Goal: Transaction & Acquisition: Purchase product/service

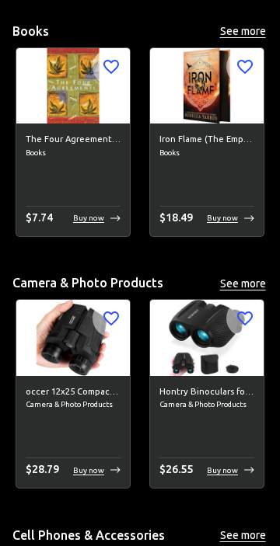
scroll to position [1678, 0]
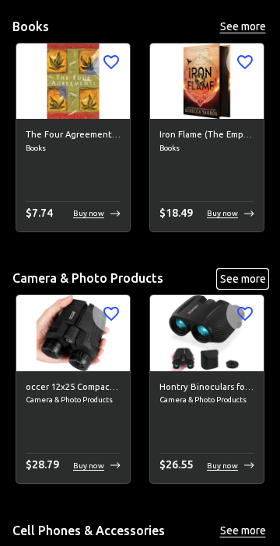
click at [247, 279] on button "See more" at bounding box center [243, 279] width 50 height 19
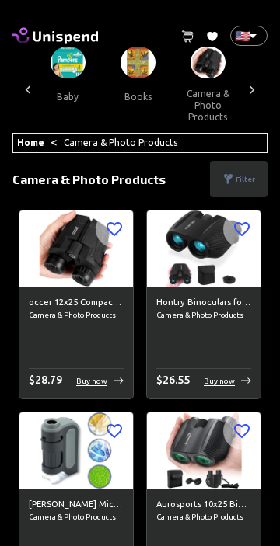
click at [258, 86] on icon at bounding box center [252, 90] width 16 height 16
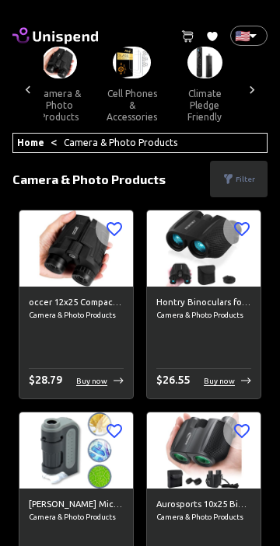
scroll to position [0, 622]
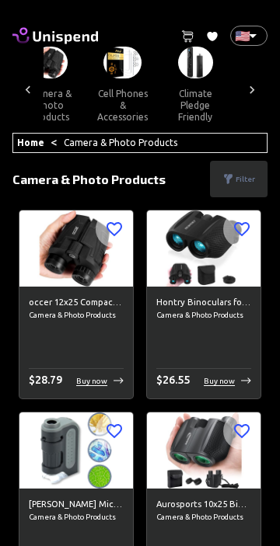
click at [118, 86] on button "cell phones & accessories" at bounding box center [122, 105] width 75 height 54
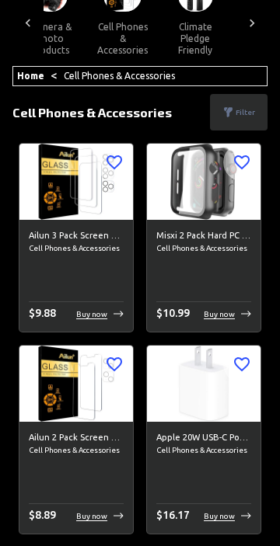
scroll to position [67, 0]
click at [256, 115] on div "Filter" at bounding box center [238, 112] width 57 height 37
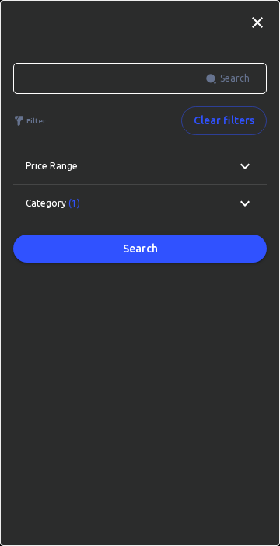
click at [242, 204] on icon at bounding box center [244, 203] width 19 height 19
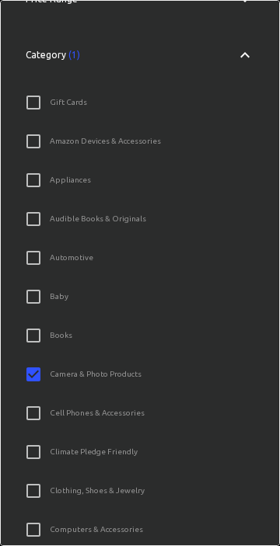
scroll to position [168, 0]
click at [39, 414] on input "Cell Phones & Accessories" at bounding box center [33, 412] width 33 height 33
checkbox input "true"
checkbox input "false"
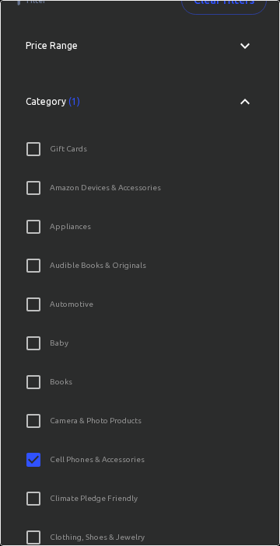
scroll to position [0, 0]
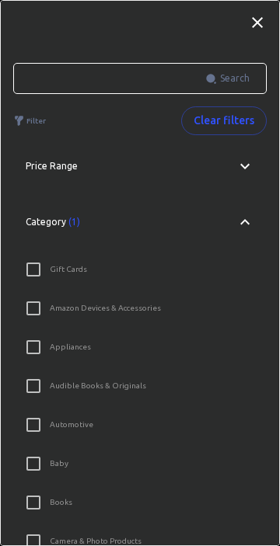
click at [249, 225] on icon at bounding box center [244, 222] width 19 height 19
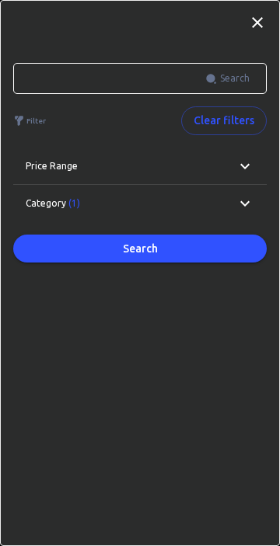
click at [256, 165] on div "Price range" at bounding box center [139, 166] width 253 height 37
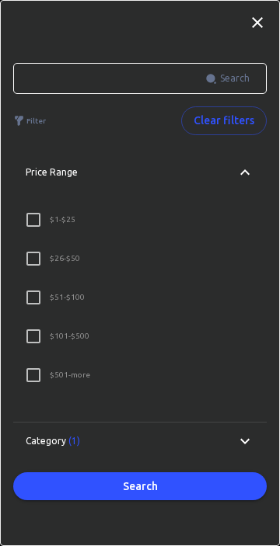
click at [41, 336] on input "$ 101 - $500" at bounding box center [33, 336] width 33 height 33
checkbox input "true"
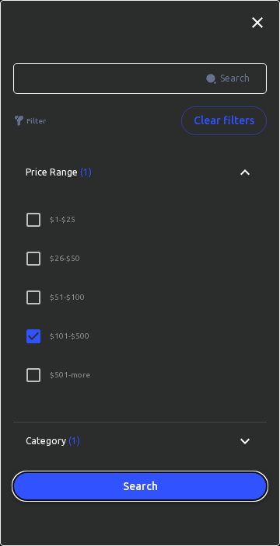
click at [189, 485] on button "Search" at bounding box center [139, 486] width 253 height 29
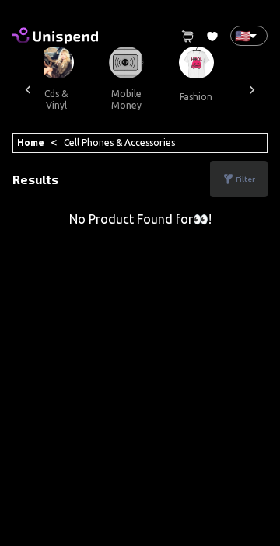
scroll to position [0, 2023]
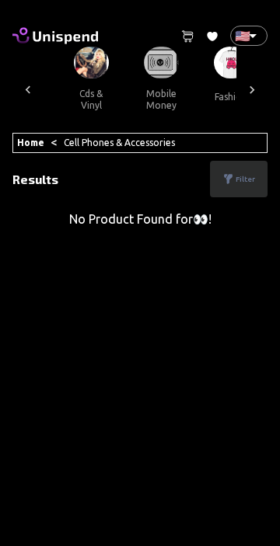
click at [144, 80] on button "mobile money" at bounding box center [161, 99] width 70 height 42
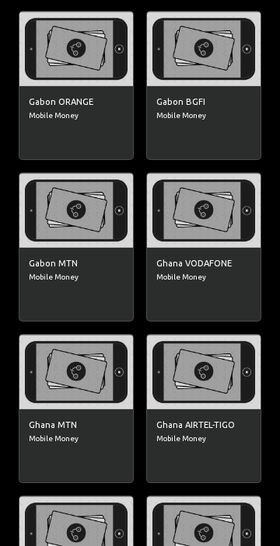
scroll to position [1670, 0]
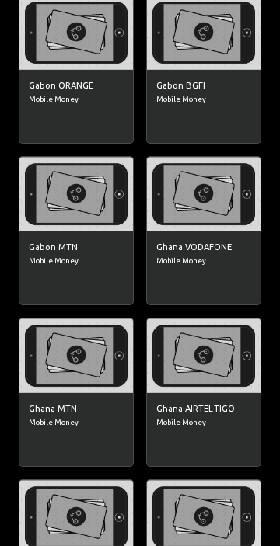
click at [102, 359] on img at bounding box center [75, 356] width 113 height 75
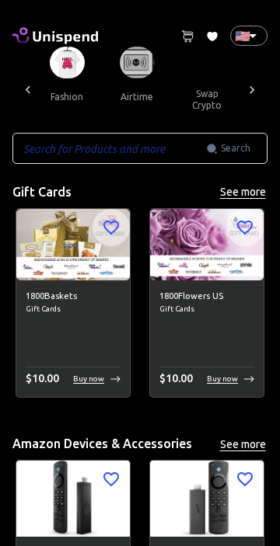
scroll to position [0, 2190]
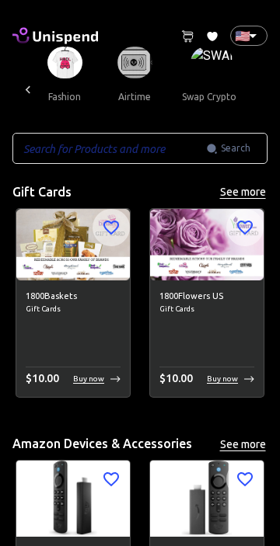
click at [125, 65] on img at bounding box center [134, 63] width 35 height 32
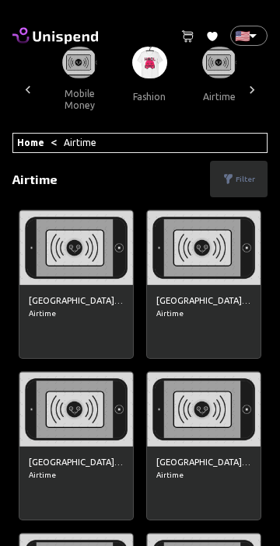
scroll to position [0, 2106]
click at [69, 247] on img at bounding box center [75, 248] width 113 height 74
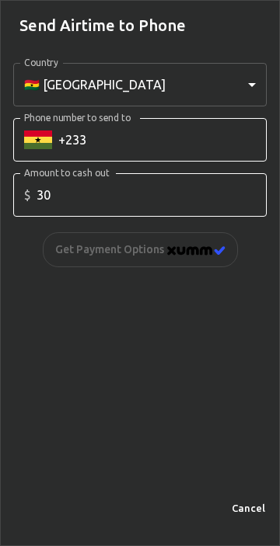
click at [249, 80] on body "0 Cart 0 Favorites 🇺🇸 US ​ all products gift cards amazon devices & accessories…" at bounding box center [140, 476] width 280 height 953
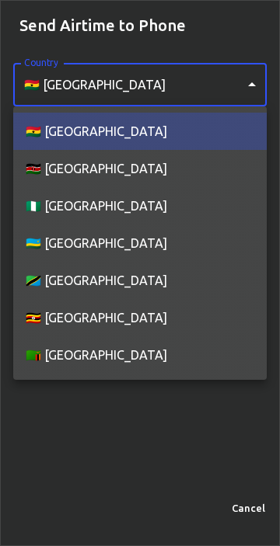
click at [249, 80] on div at bounding box center [140, 273] width 280 height 546
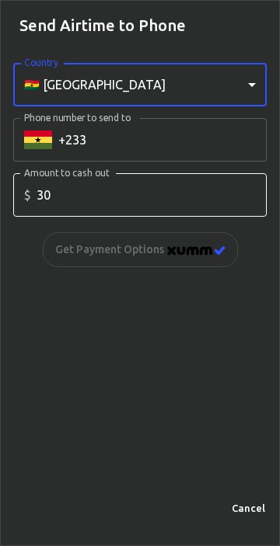
click at [211, 139] on input "Phone number to send to" at bounding box center [162, 140] width 208 height 44
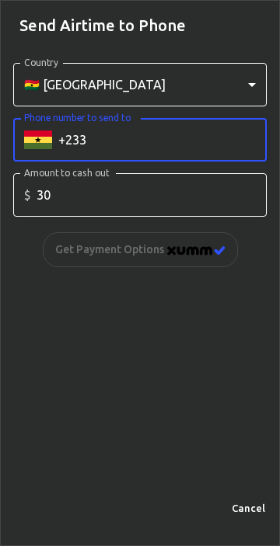
click at [235, 135] on input "Phone number to send to" at bounding box center [162, 140] width 208 height 44
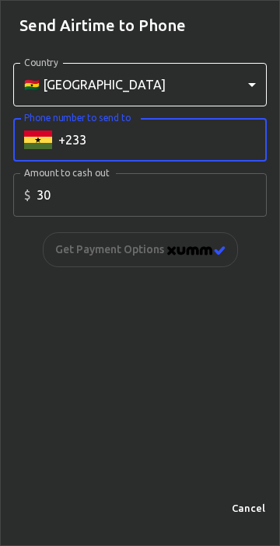
click at [216, 195] on input "30" at bounding box center [152, 195] width 230 height 44
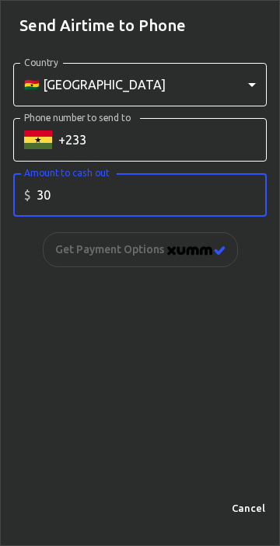
type input "3"
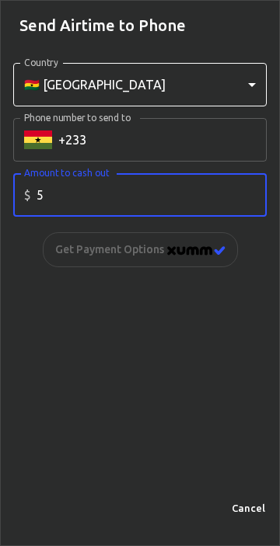
type input "5"
click at [183, 138] on input "Phone number to send to" at bounding box center [162, 140] width 208 height 44
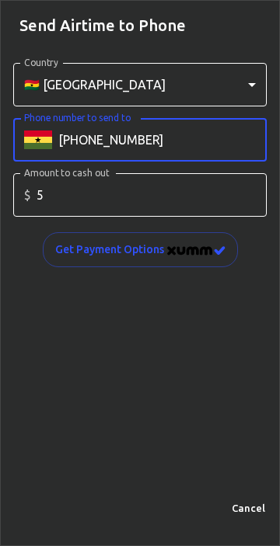
type input "+233551429694"
click at [254, 517] on button "Cancel" at bounding box center [248, 508] width 50 height 24
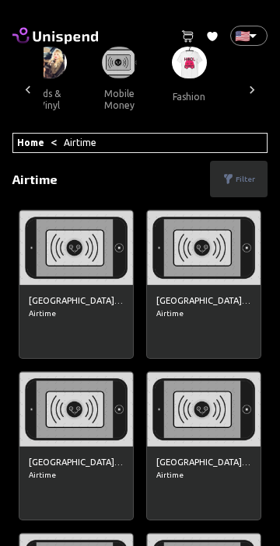
scroll to position [0, 2062]
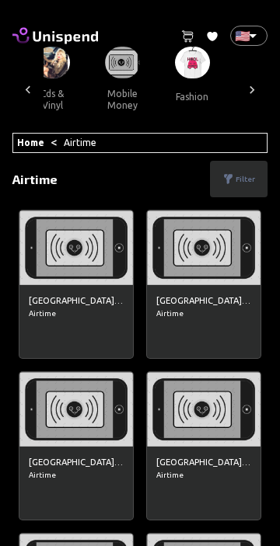
click at [103, 78] on button "mobile money" at bounding box center [122, 99] width 70 height 42
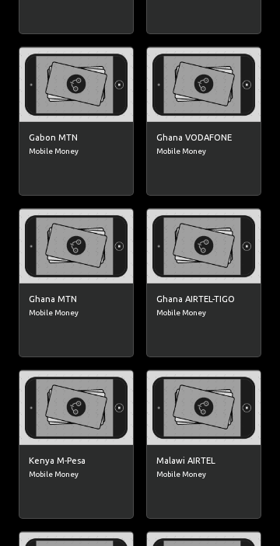
scroll to position [1778, 0]
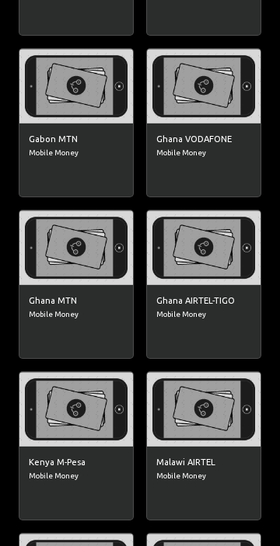
click at [81, 251] on img at bounding box center [75, 248] width 113 height 75
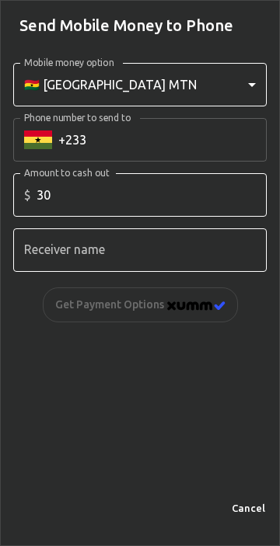
click at [163, 135] on input "Phone number to send to" at bounding box center [162, 140] width 208 height 44
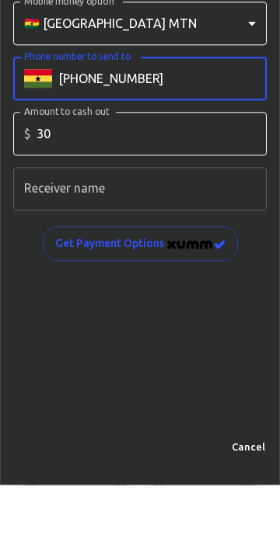
type input "+233551429694"
click at [192, 247] on input "Receiver name" at bounding box center [139, 250] width 253 height 44
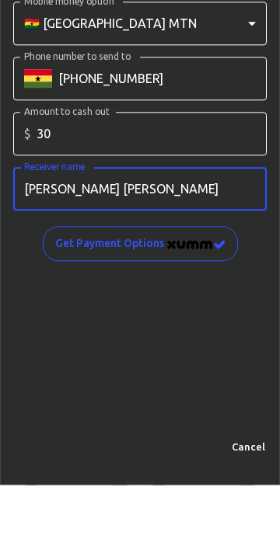
type input "Davis Junior Kusi"
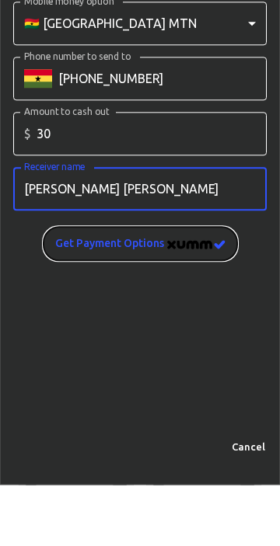
click at [184, 306] on img "image" at bounding box center [196, 305] width 58 height 9
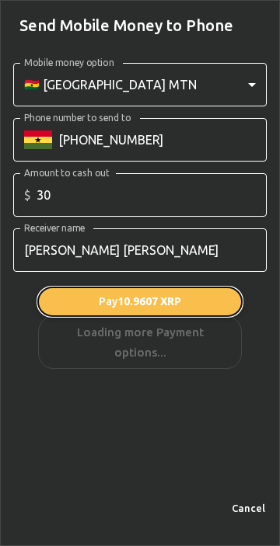
click at [190, 294] on button "Pay 10.9607 XRP" at bounding box center [140, 301] width 204 height 29
